Goal: Task Accomplishment & Management: Manage account settings

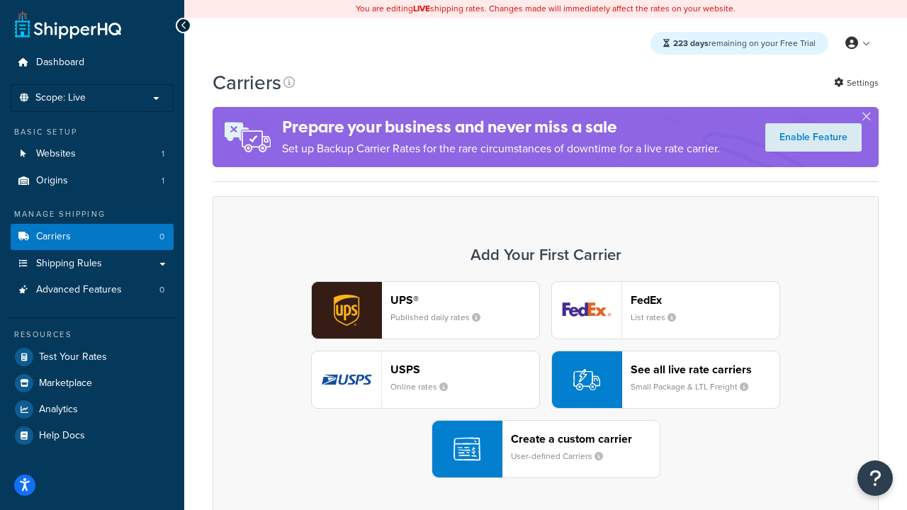
click at [546, 380] on div "UPS® Published daily rates FedEx List rates USPS Online rates See all live rate…" at bounding box center [546, 379] width 637 height 197
click at [705, 300] on header "FedEx" at bounding box center [705, 299] width 149 height 13
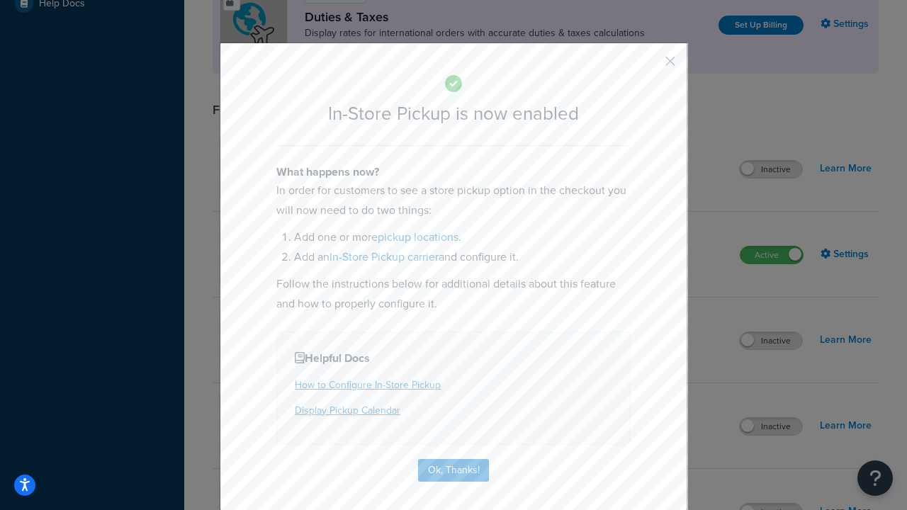
click at [649, 66] on button "button" at bounding box center [650, 67] width 4 height 4
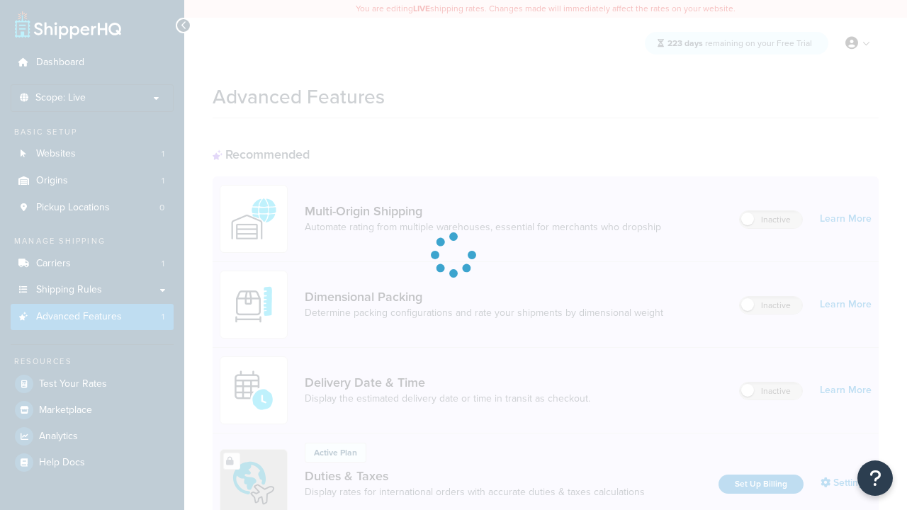
scroll to position [459, 0]
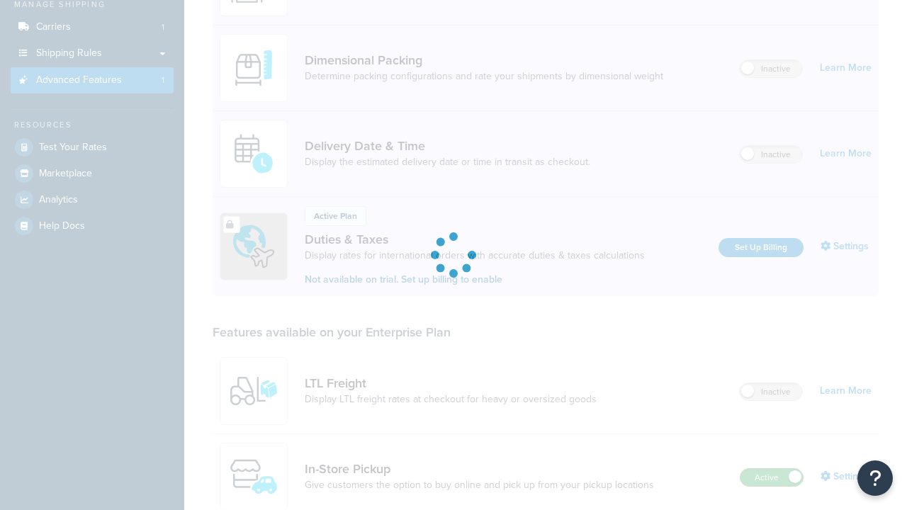
click at [772, 469] on label "Active" at bounding box center [772, 477] width 62 height 17
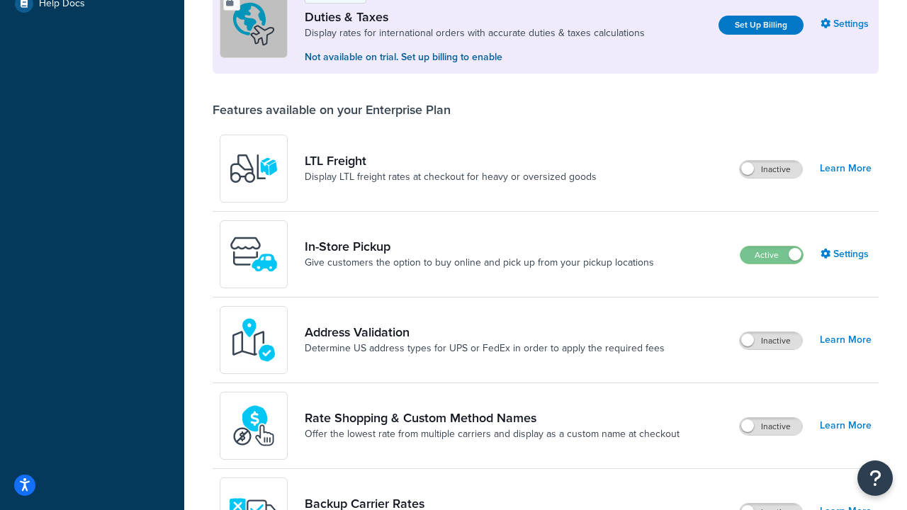
scroll to position [432, 0]
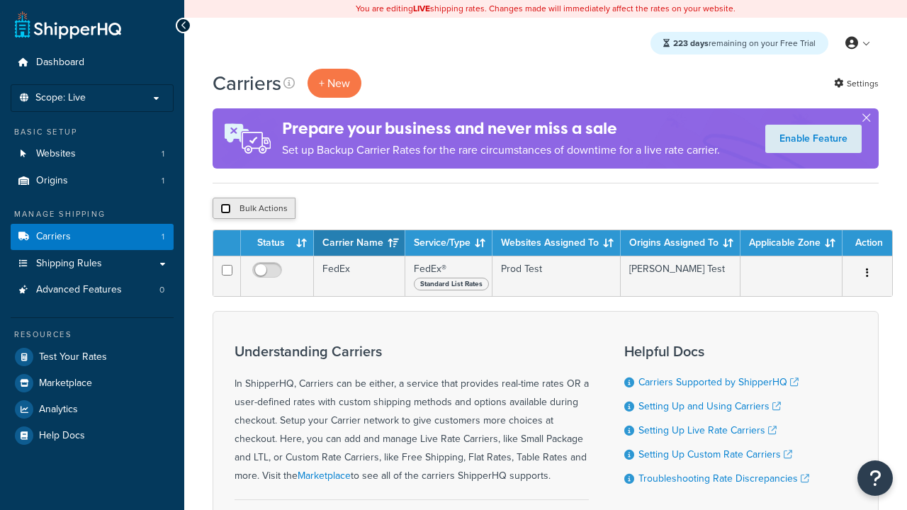
click at [225, 209] on input "checkbox" at bounding box center [225, 208] width 11 height 11
checkbox input "true"
click at [0, 0] on button "Delete" at bounding box center [0, 0] width 0 height 0
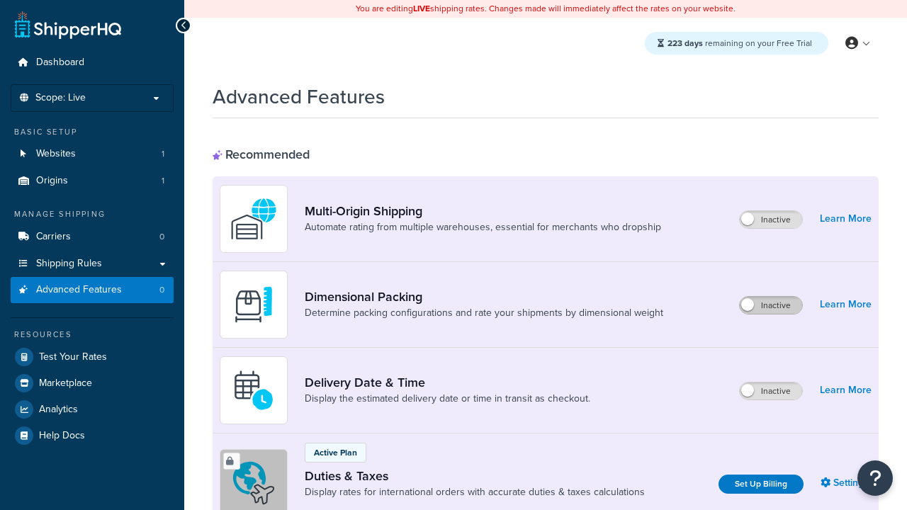
click at [771, 306] on label "Inactive" at bounding box center [771, 305] width 62 height 17
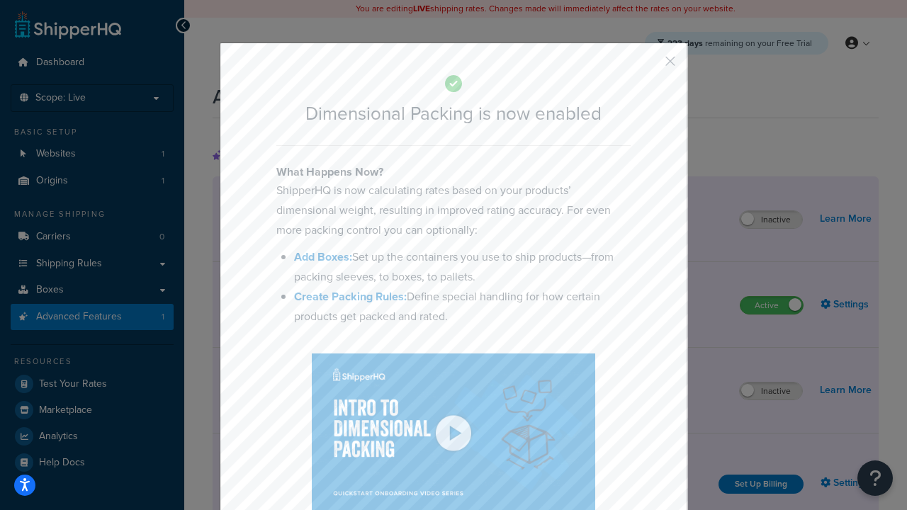
click at [649, 65] on button "button" at bounding box center [650, 67] width 4 height 4
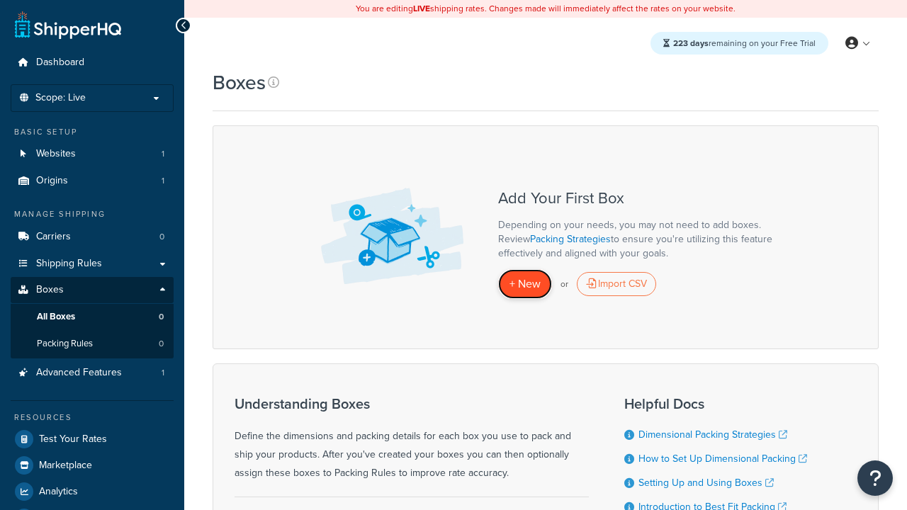
click at [525, 284] on span "+ New" at bounding box center [525, 284] width 31 height 16
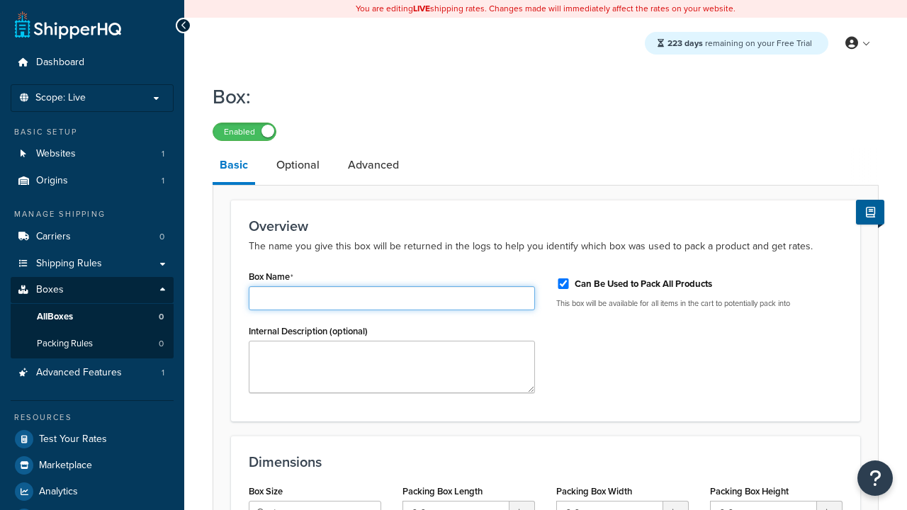
type input "Box1"
select select "usps_small"
type input "8.5"
type input "5"
type input "1.5"
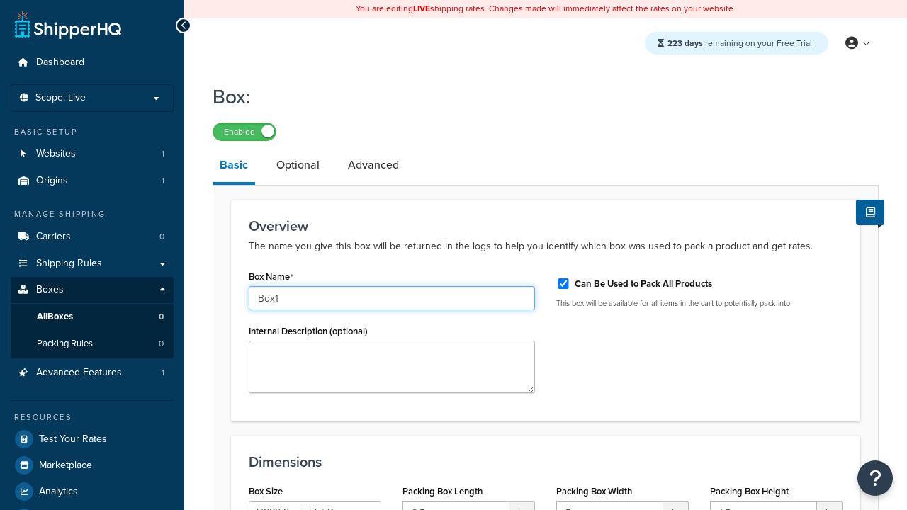
type input "Box1"
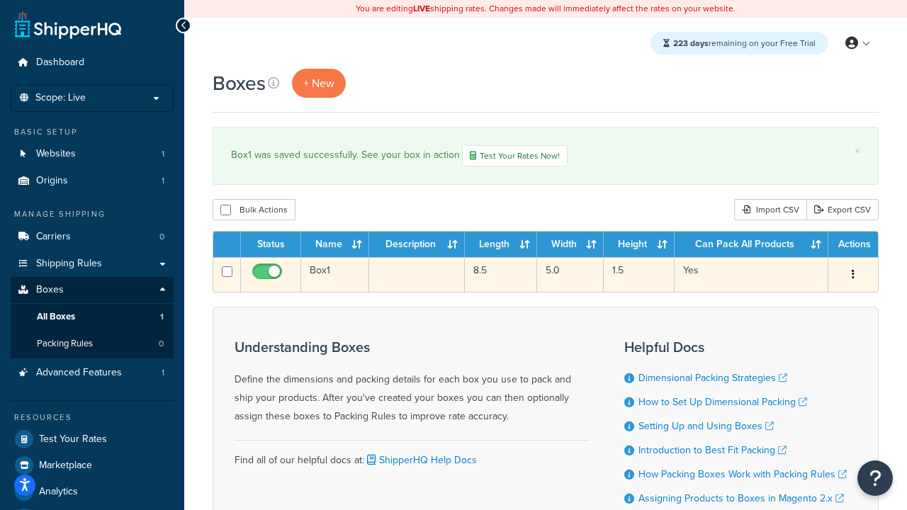
click at [269, 276] on input "checkbox" at bounding box center [269, 276] width 39 height 18
checkbox input "false"
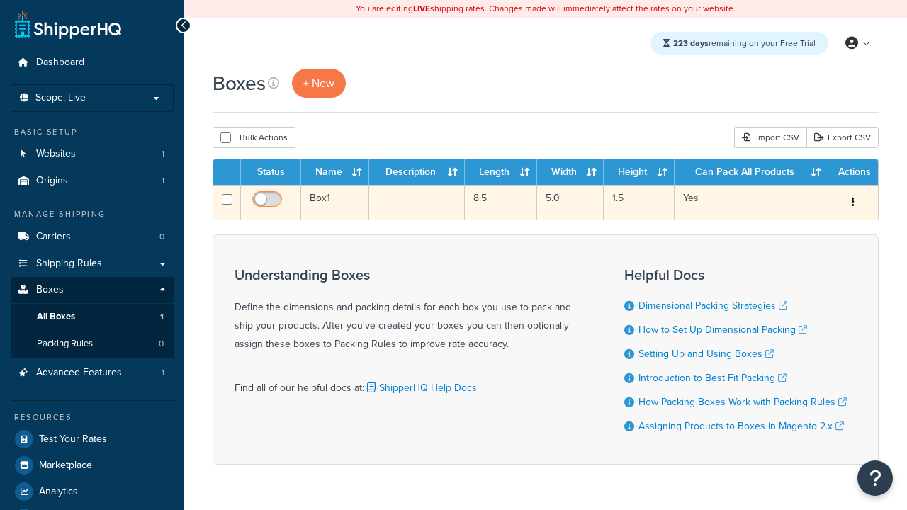
click at [269, 203] on input "checkbox" at bounding box center [269, 203] width 39 height 18
checkbox input "true"
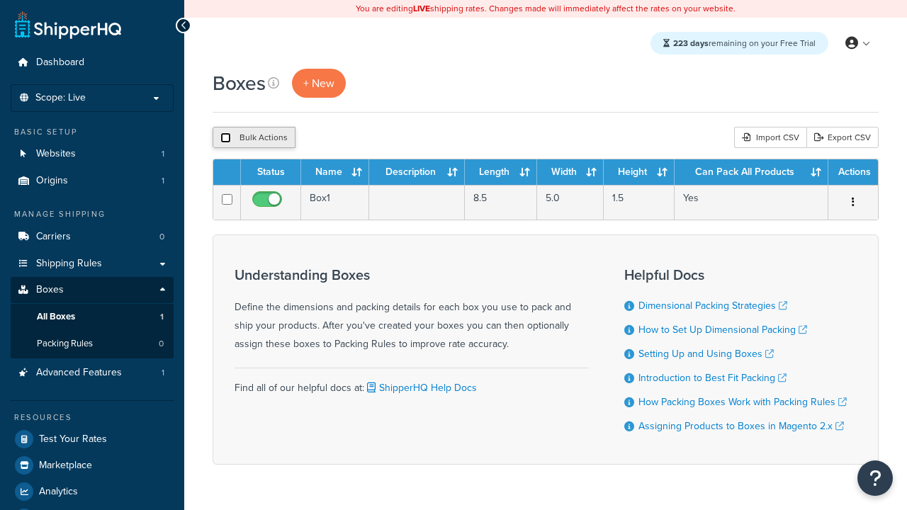
click at [225, 138] on input "checkbox" at bounding box center [225, 138] width 11 height 11
checkbox input "true"
click at [381, 138] on button "Delete" at bounding box center [378, 137] width 49 height 21
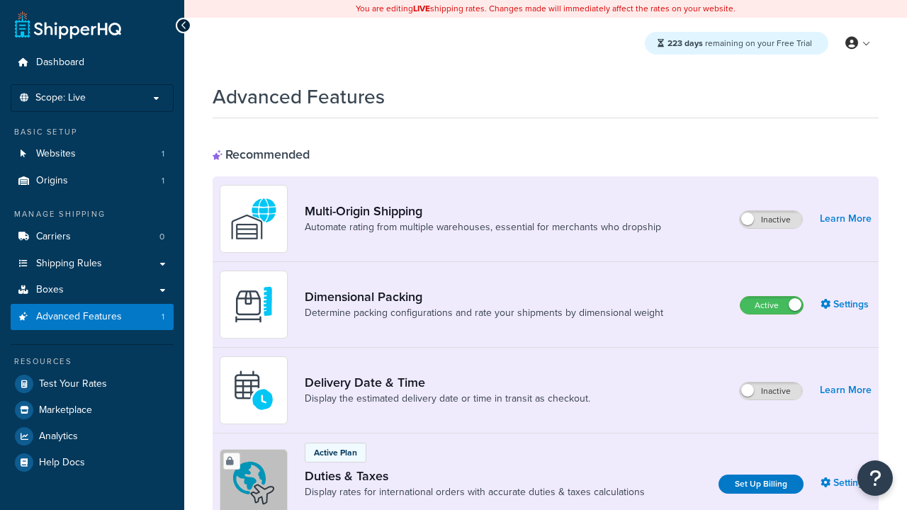
scroll to position [50, 0]
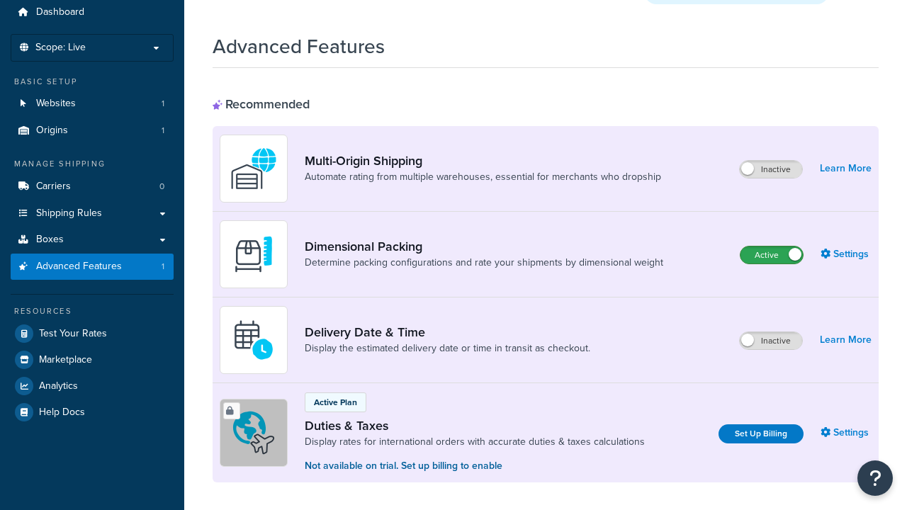
click at [772, 247] on label "Active" at bounding box center [772, 255] width 62 height 17
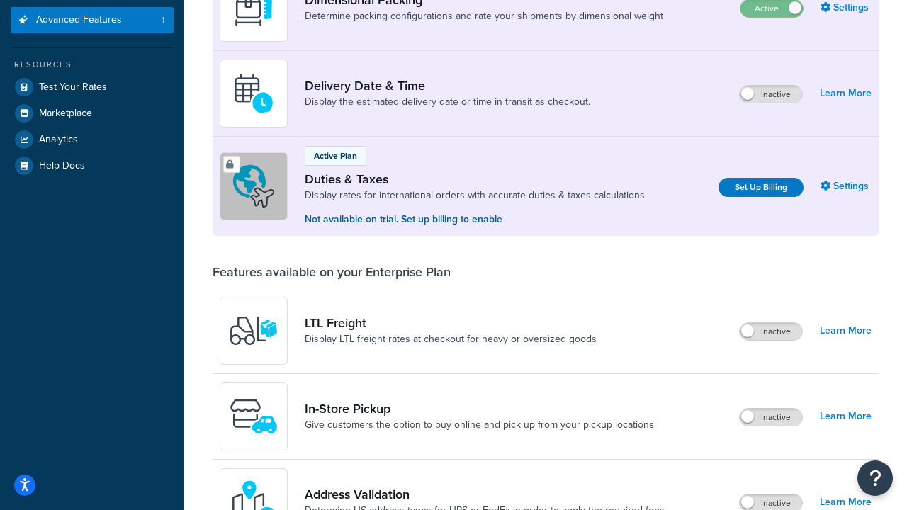
scroll to position [270, 0]
